Goal: Obtain resource: Obtain resource

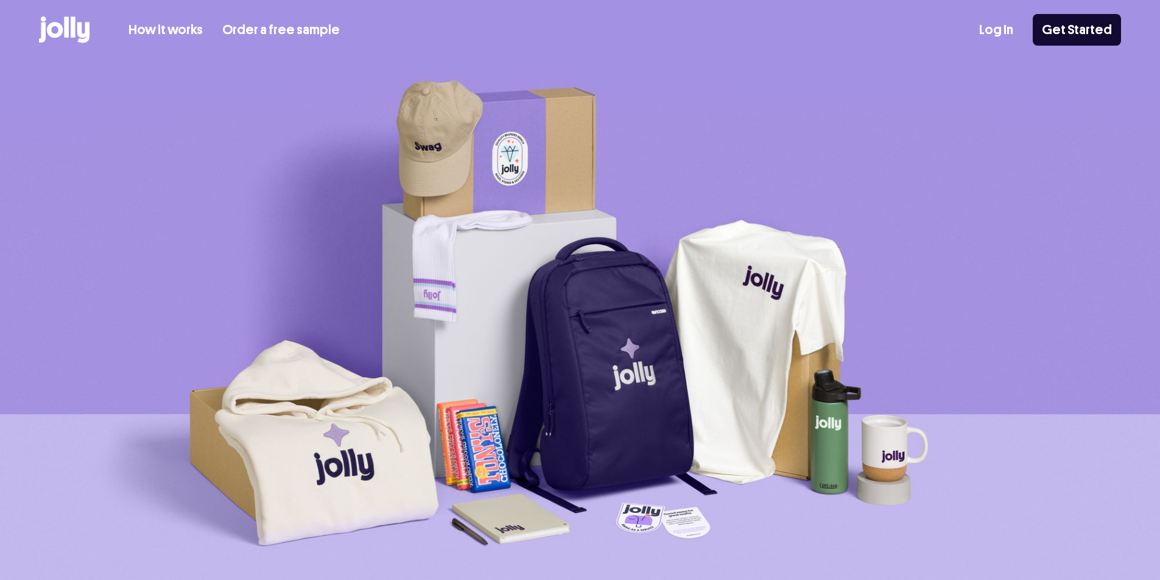
click at [169, 29] on link "How it works" at bounding box center [166, 30] width 74 height 20
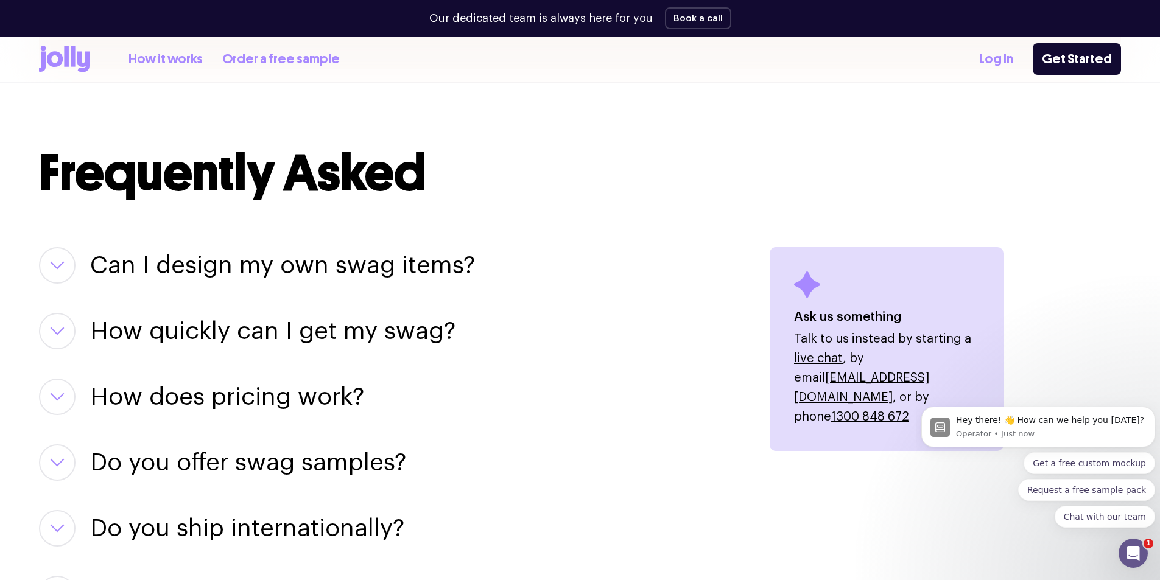
scroll to position [1401, 0]
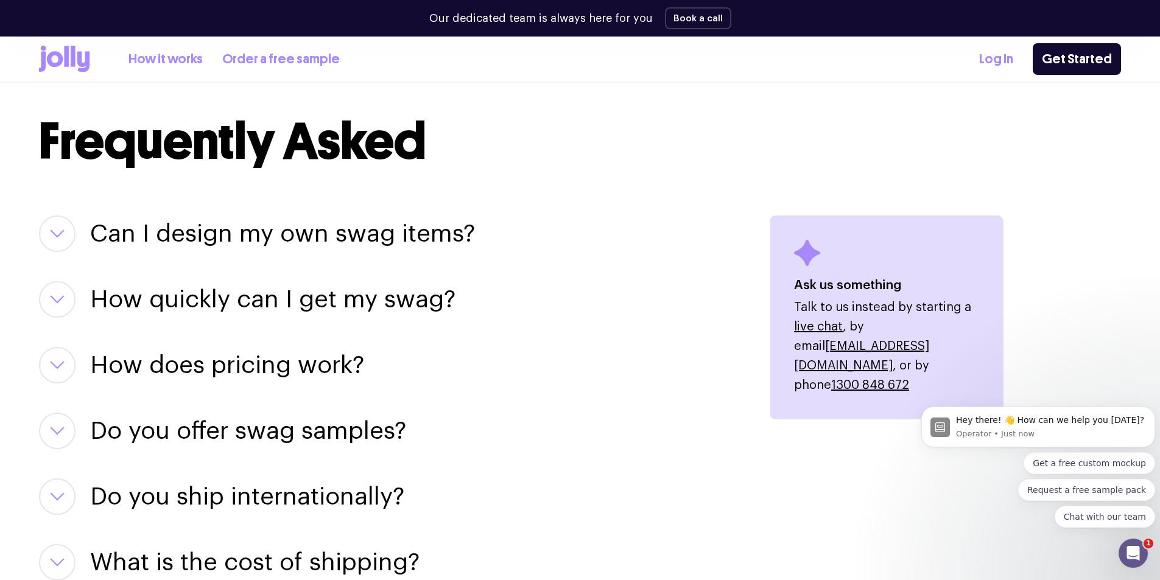
click at [319, 242] on h3 "Can I design my own swag items?" at bounding box center [282, 234] width 385 height 37
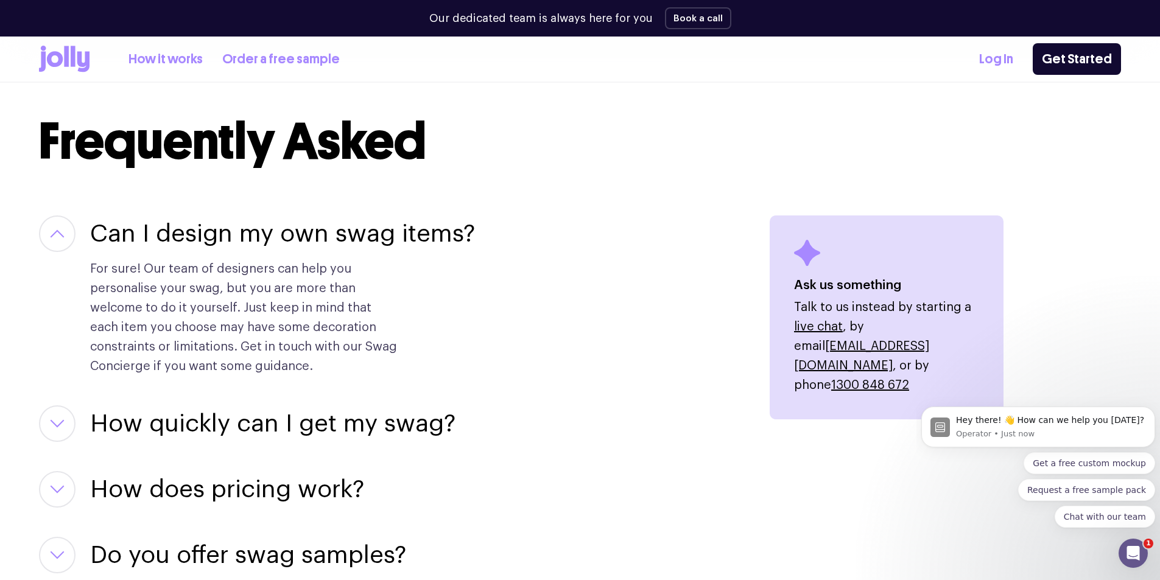
click at [269, 415] on h3 "How quickly can I get my swag?" at bounding box center [272, 424] width 365 height 37
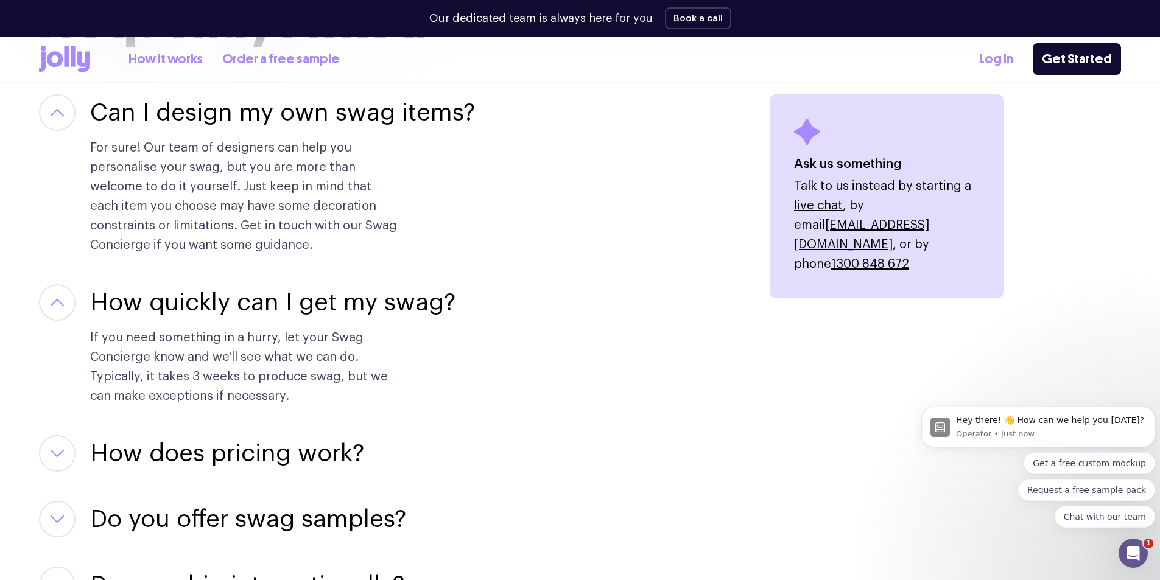
scroll to position [1523, 0]
click at [318, 448] on h3 "How does pricing work?" at bounding box center [227, 453] width 274 height 37
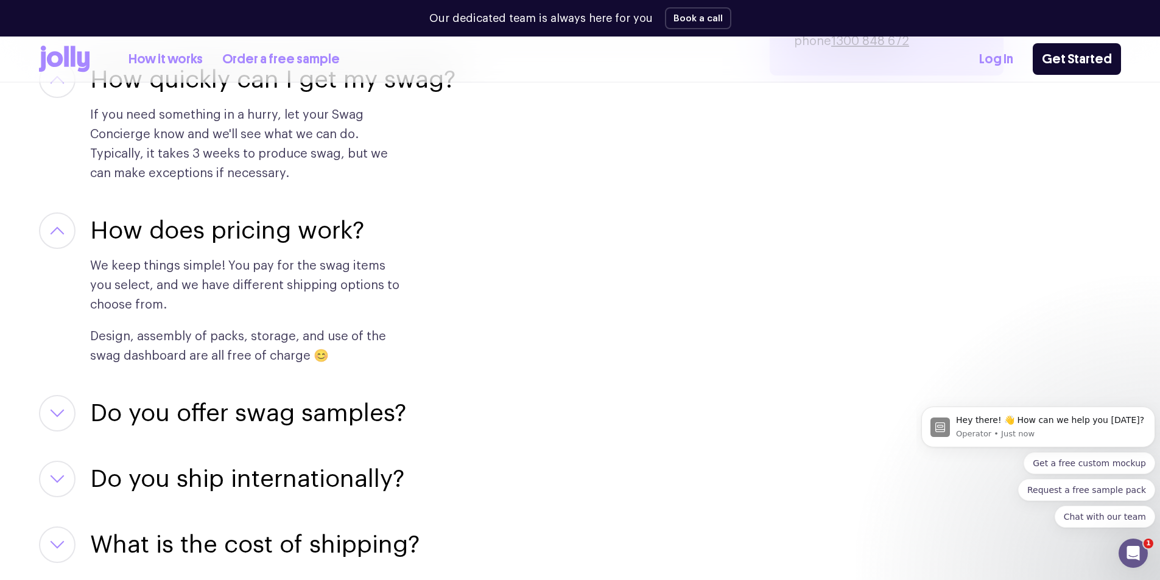
scroll to position [1766, 0]
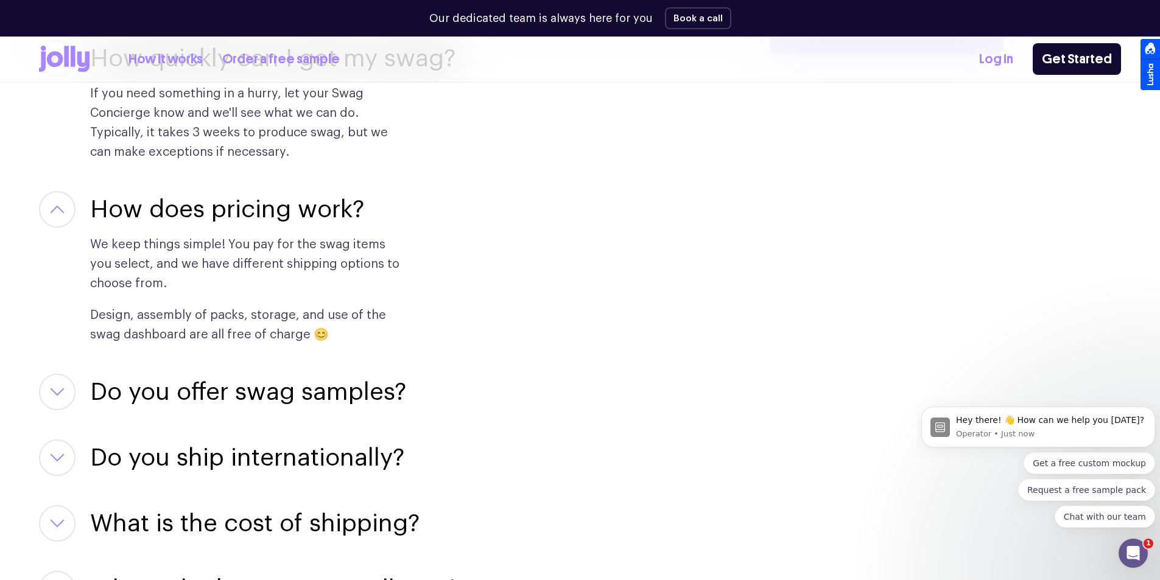
click at [362, 387] on h3 "Do you offer swag samples?" at bounding box center [248, 392] width 316 height 37
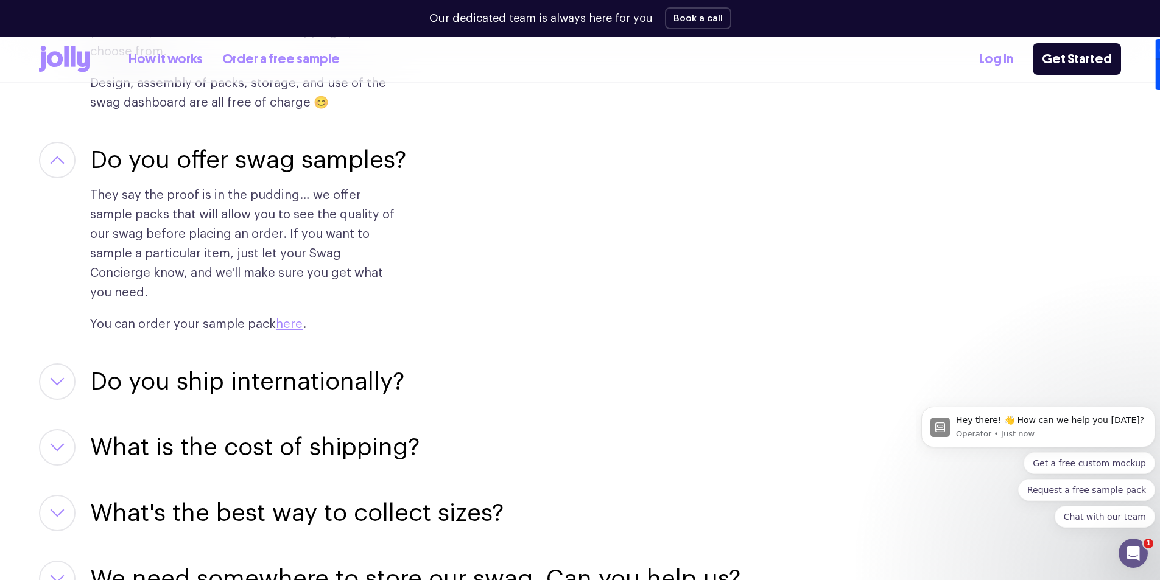
scroll to position [2010, 0]
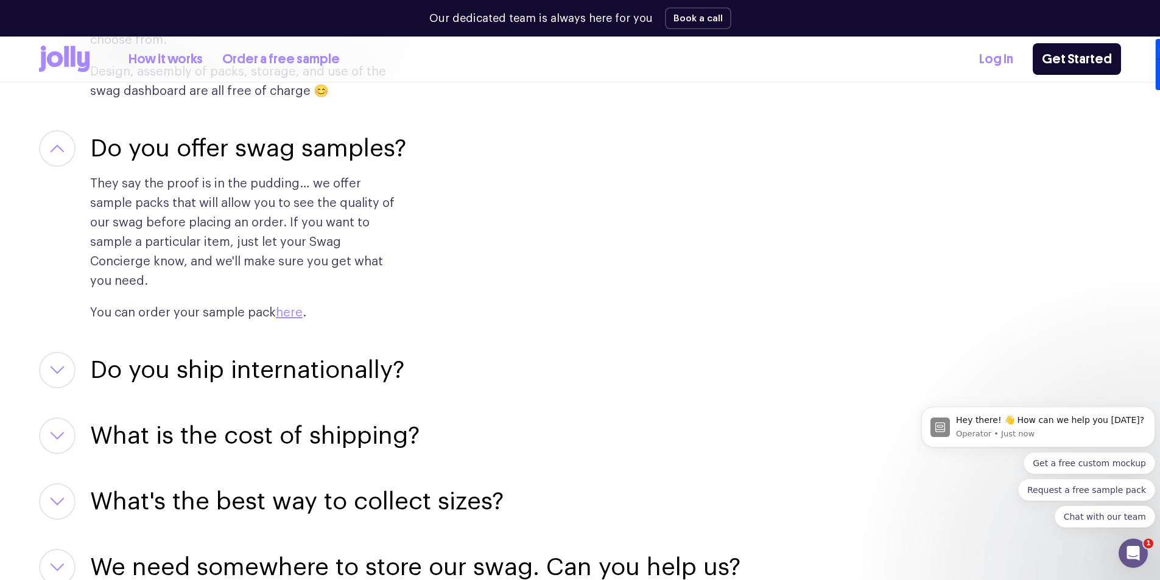
click at [358, 354] on h3 "Do you ship internationally?" at bounding box center [247, 370] width 314 height 37
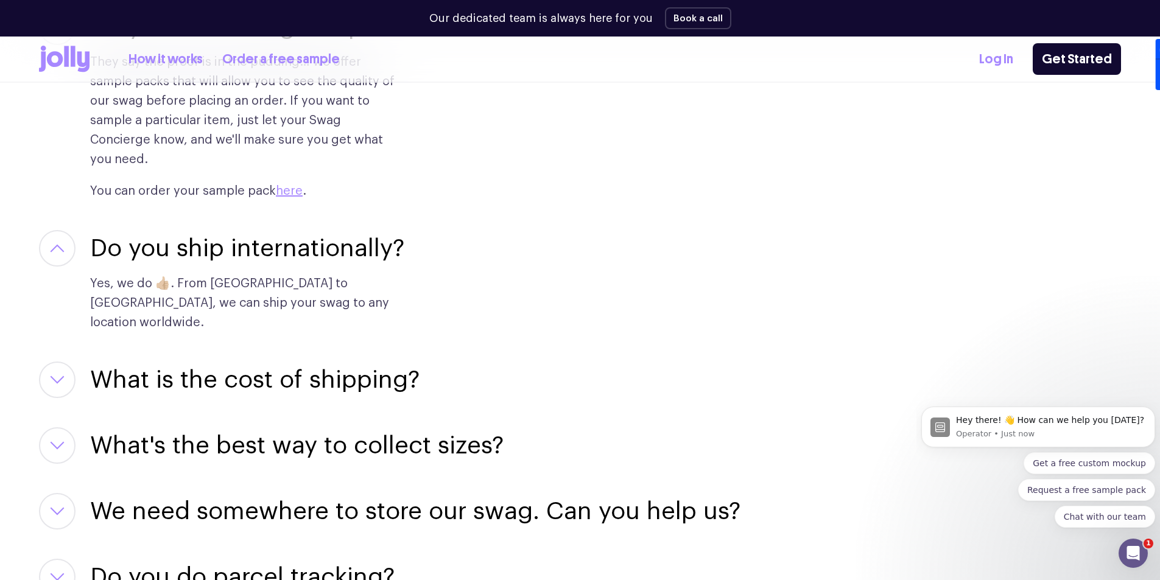
scroll to position [2193, 0]
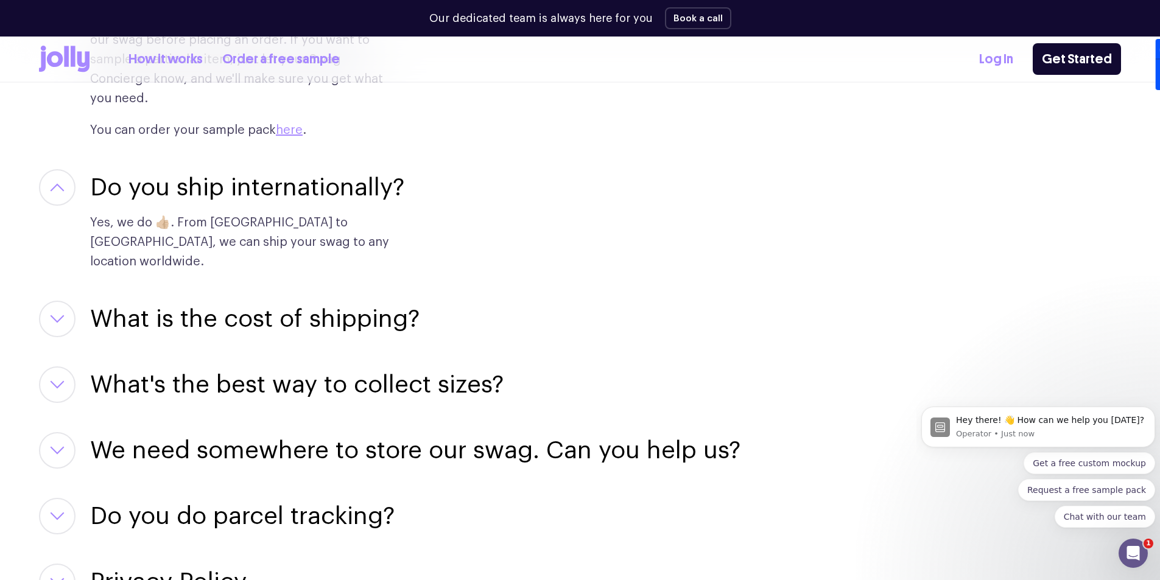
click at [355, 301] on h3 "What is the cost of shipping?" at bounding box center [255, 319] width 330 height 37
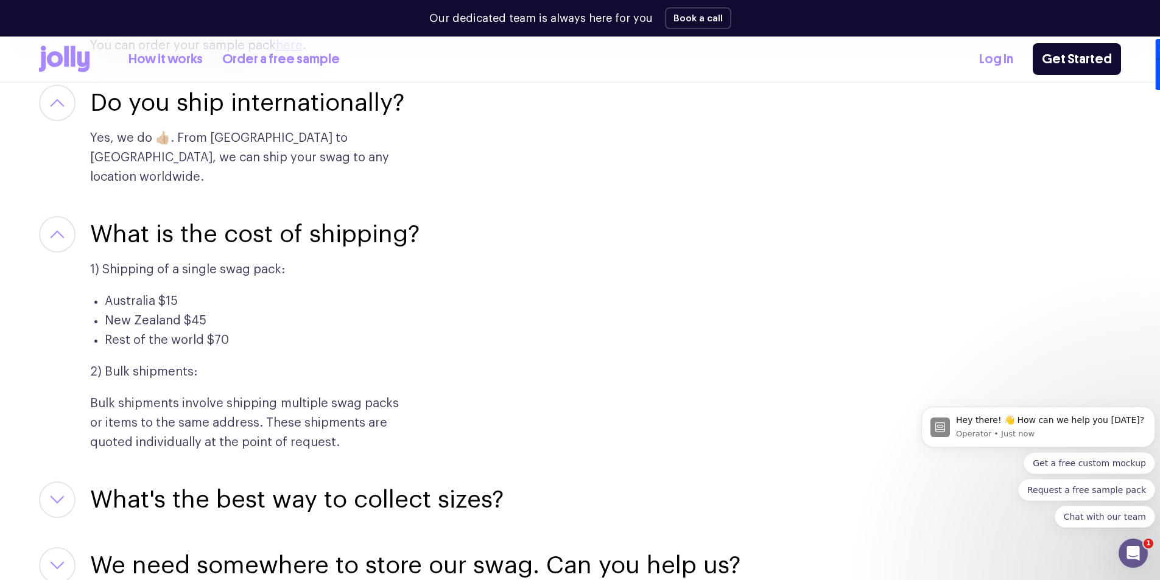
scroll to position [2314, 0]
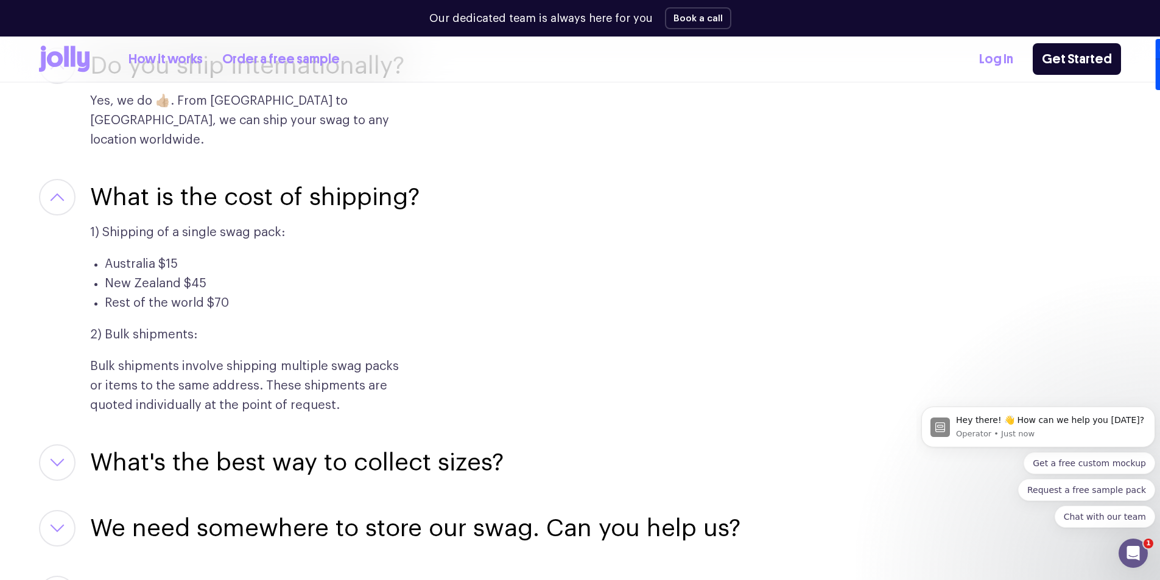
click at [421, 445] on h3 "What's the best way to collect sizes?" at bounding box center [297, 463] width 414 height 37
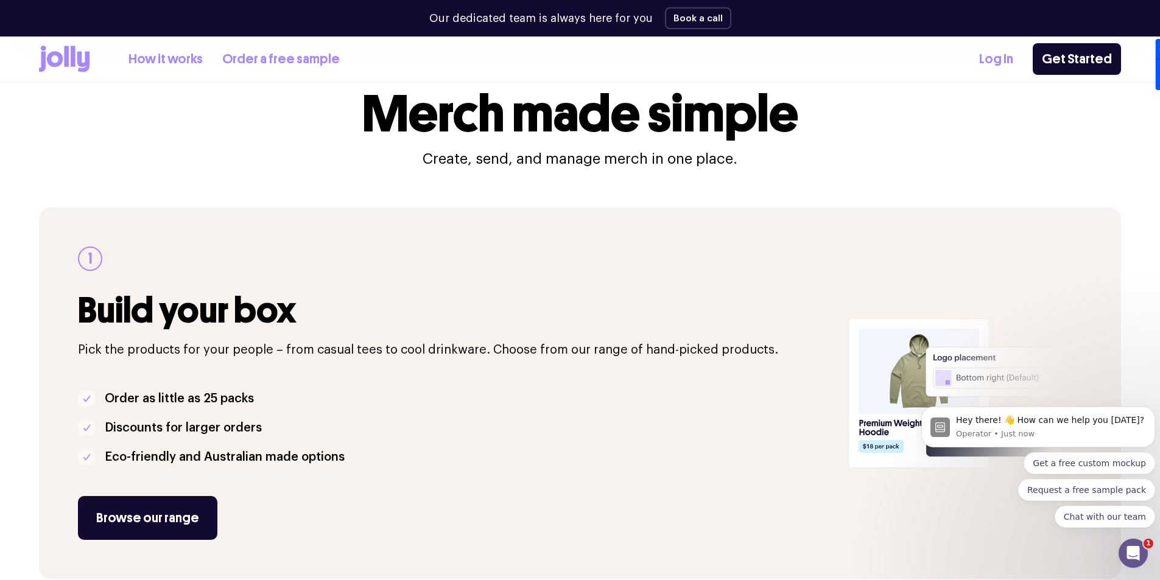
scroll to position [122, 0]
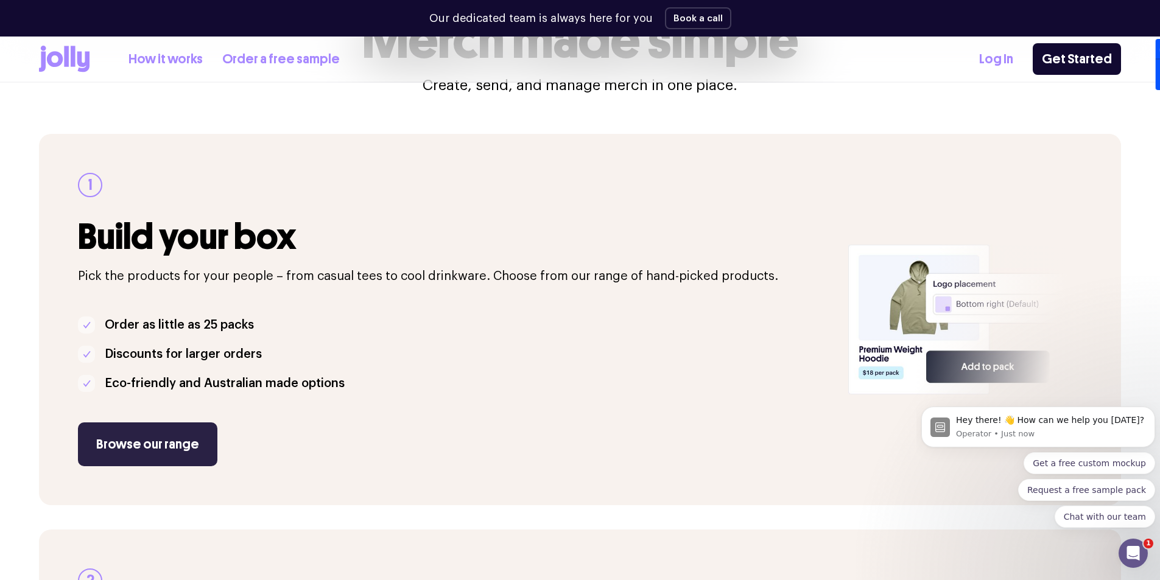
click at [180, 447] on link "Browse our range" at bounding box center [147, 445] width 139 height 44
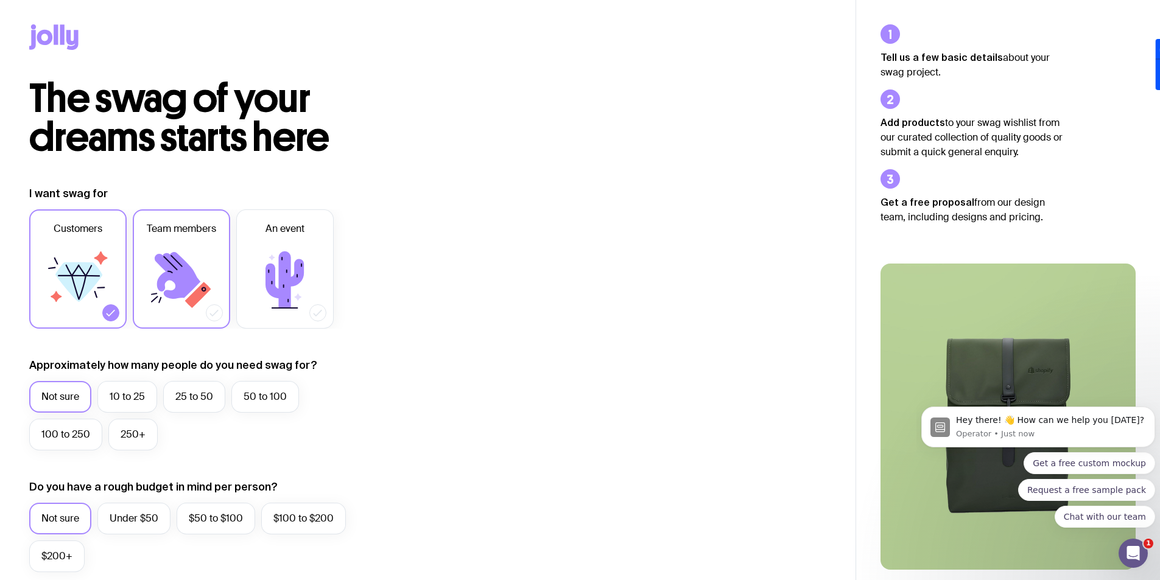
click at [210, 274] on icon at bounding box center [181, 280] width 73 height 73
click at [0, 0] on input "Team members" at bounding box center [0, 0] width 0 height 0
click at [94, 265] on icon at bounding box center [78, 283] width 47 height 40
click at [0, 0] on input "Customers" at bounding box center [0, 0] width 0 height 0
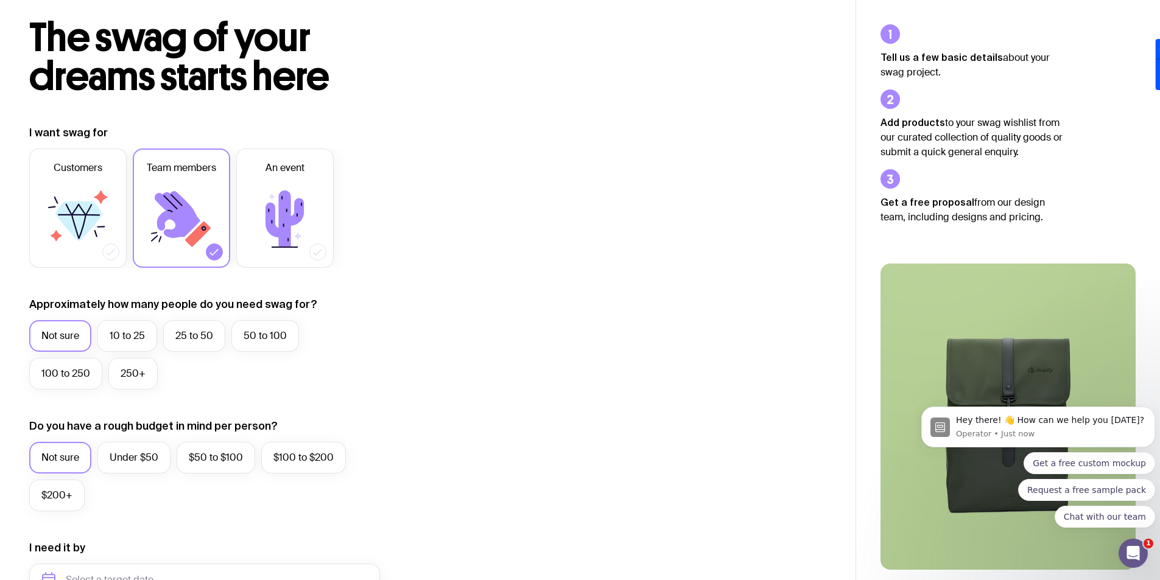
scroll to position [122, 0]
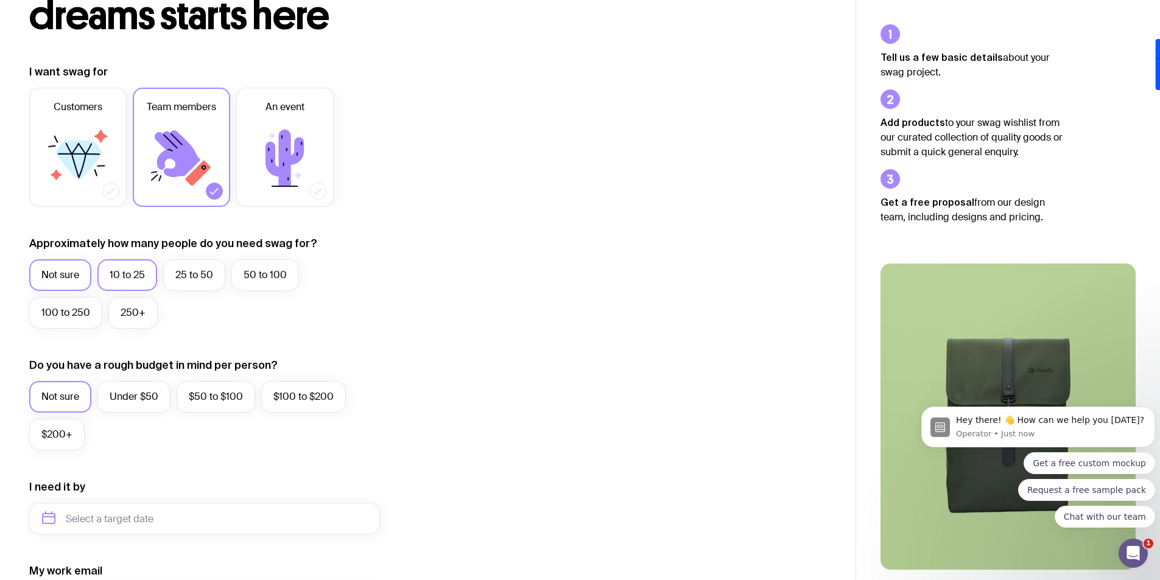
click at [107, 273] on label "10 to 25" at bounding box center [127, 275] width 60 height 32
click at [0, 0] on input "10 to 25" at bounding box center [0, 0] width 0 height 0
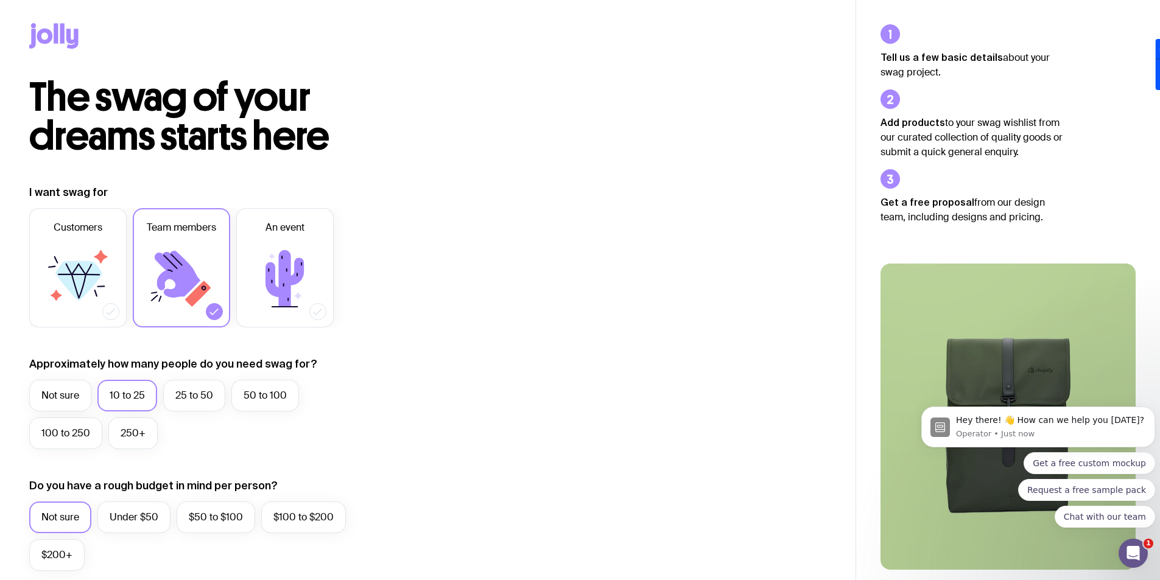
scroll to position [0, 0]
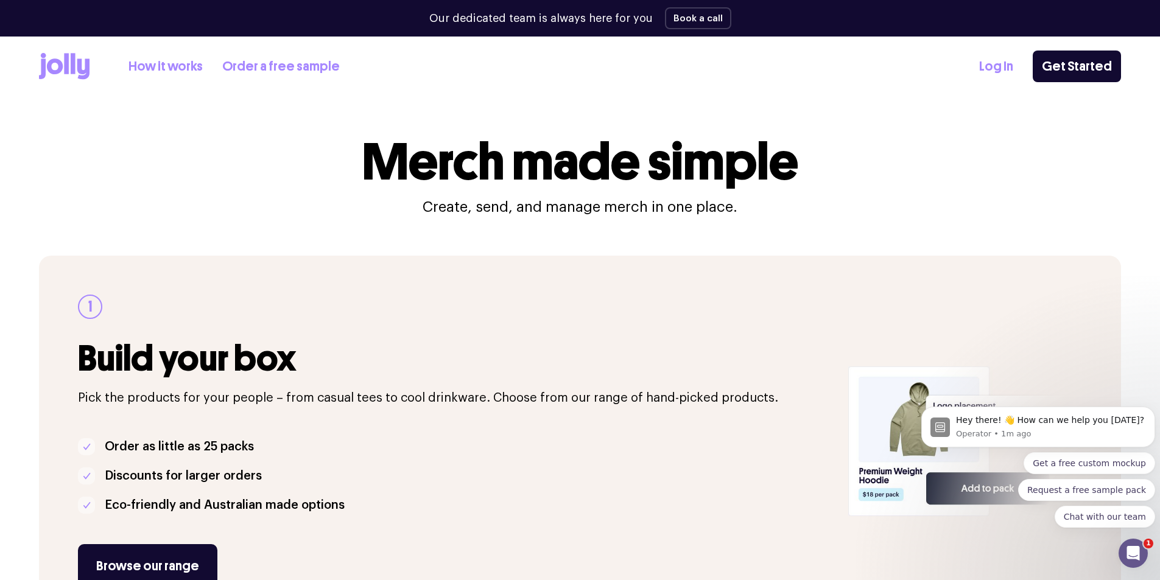
click at [303, 65] on link "Order a free sample" at bounding box center [281, 67] width 118 height 20
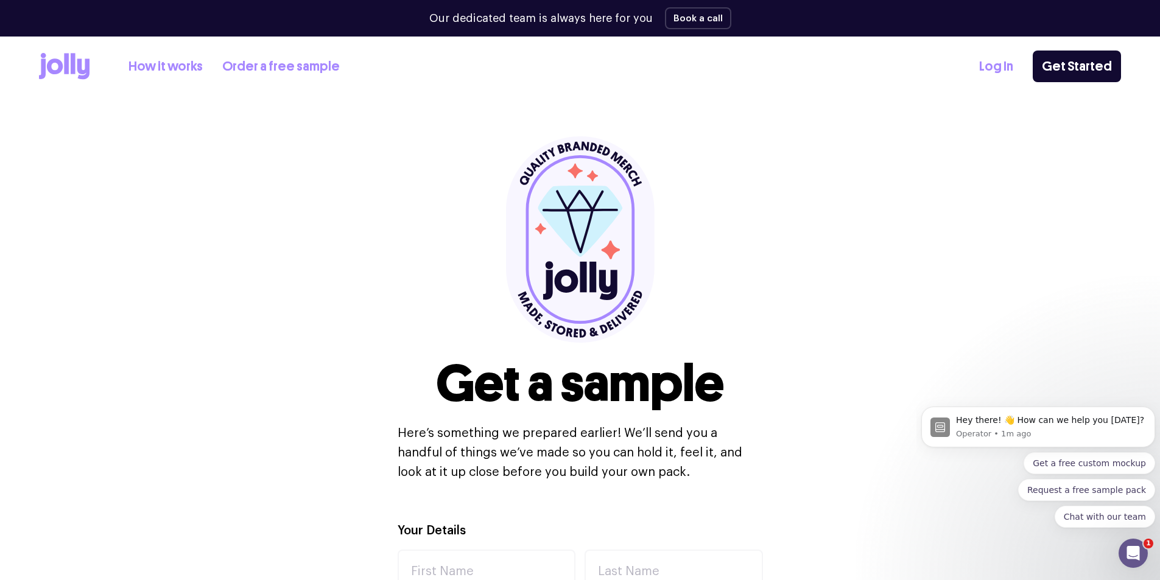
click at [287, 68] on link "Order a free sample" at bounding box center [281, 67] width 118 height 20
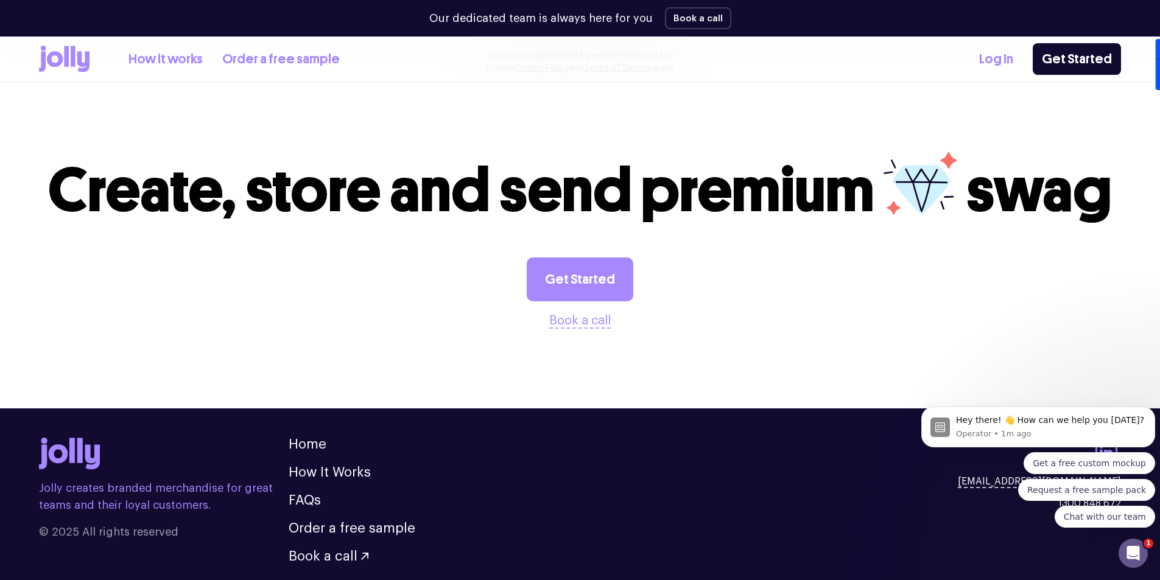
scroll to position [1260, 0]
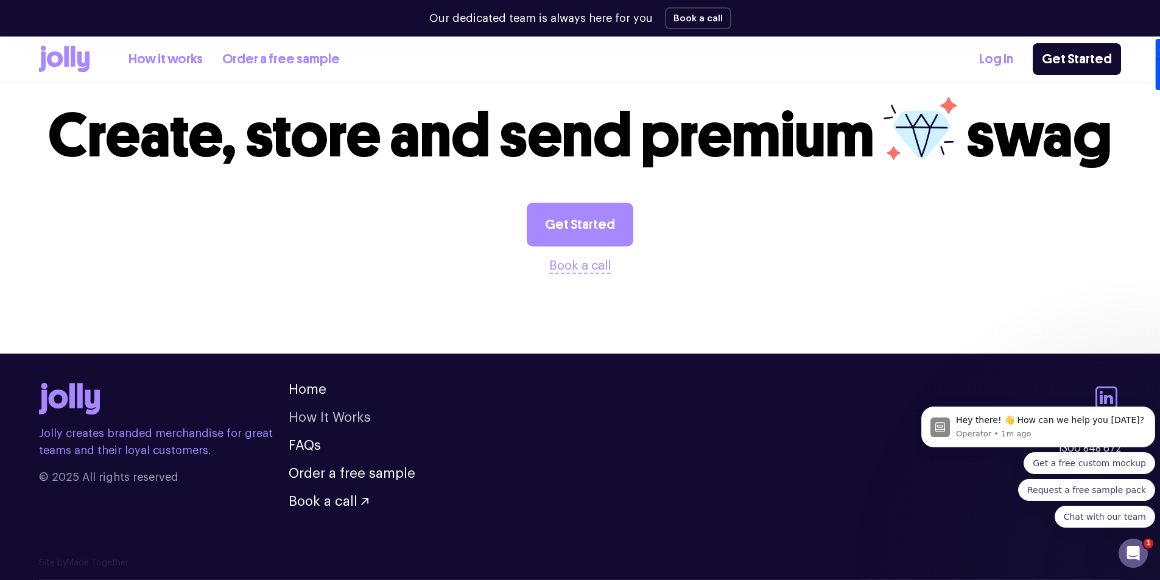
click at [364, 412] on link "How It Works" at bounding box center [330, 417] width 82 height 13
